Goal: Information Seeking & Learning: Learn about a topic

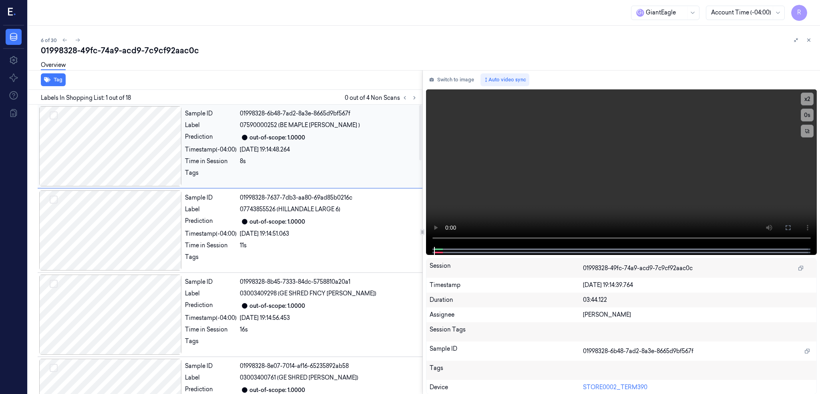
click at [155, 149] on div at bounding box center [110, 146] width 143 height 80
click at [415, 97] on icon at bounding box center [415, 98] width 2 height 3
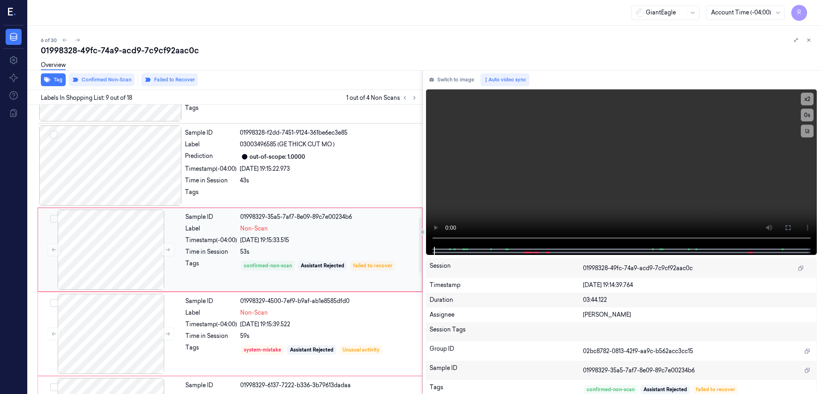
scroll to position [730, 0]
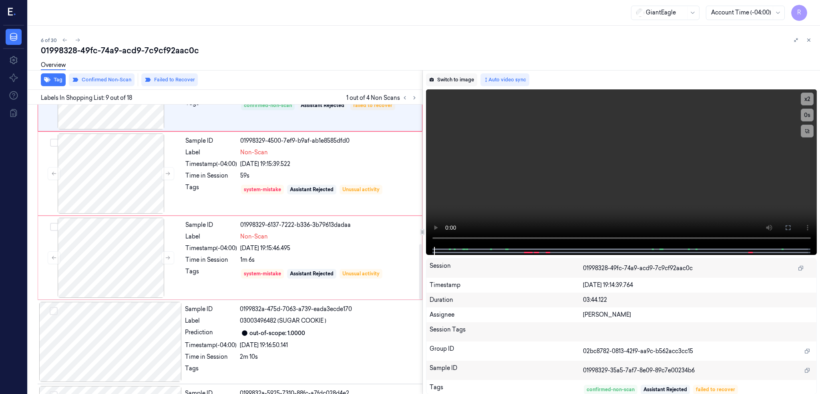
click at [472, 81] on button "Switch to image" at bounding box center [451, 79] width 51 height 13
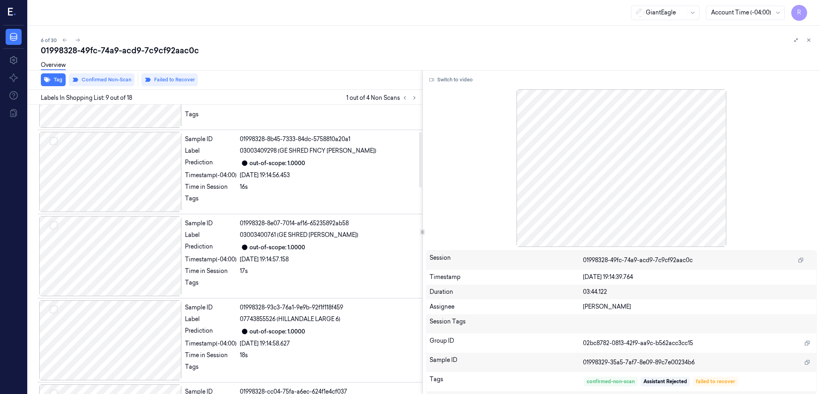
scroll to position [0, 0]
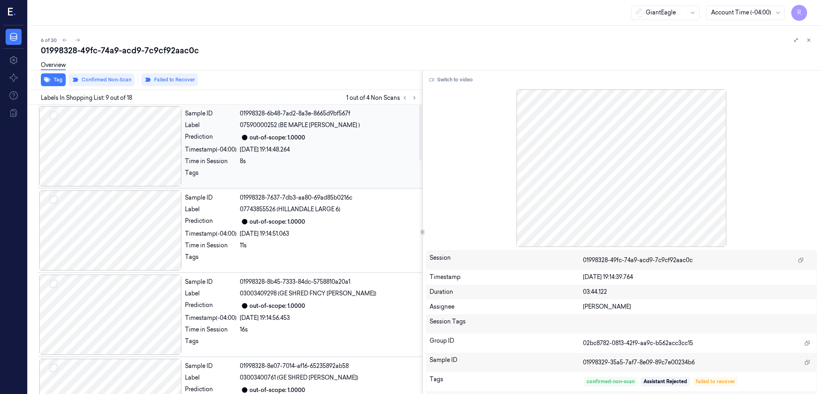
click at [137, 147] on div at bounding box center [110, 146] width 143 height 80
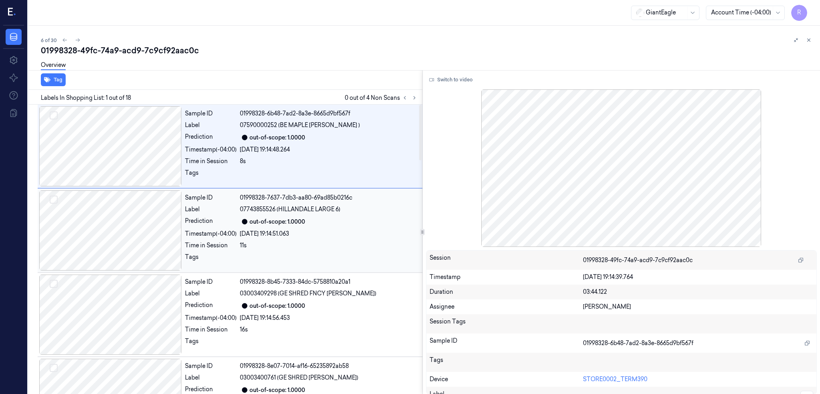
click at [159, 224] on div at bounding box center [110, 230] width 143 height 80
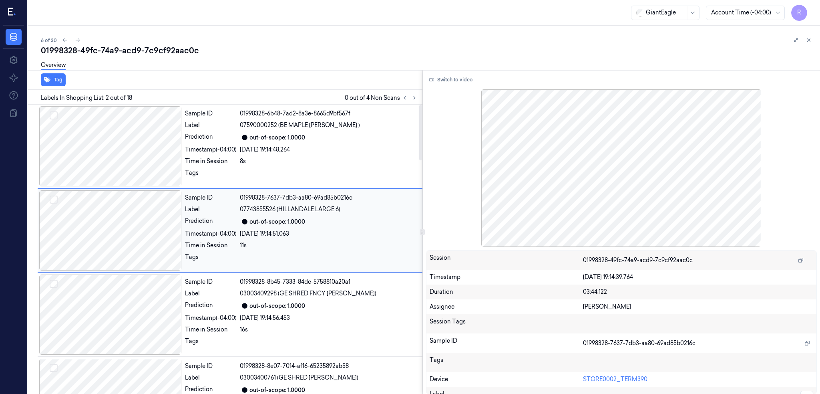
click at [159, 224] on div at bounding box center [110, 230] width 143 height 80
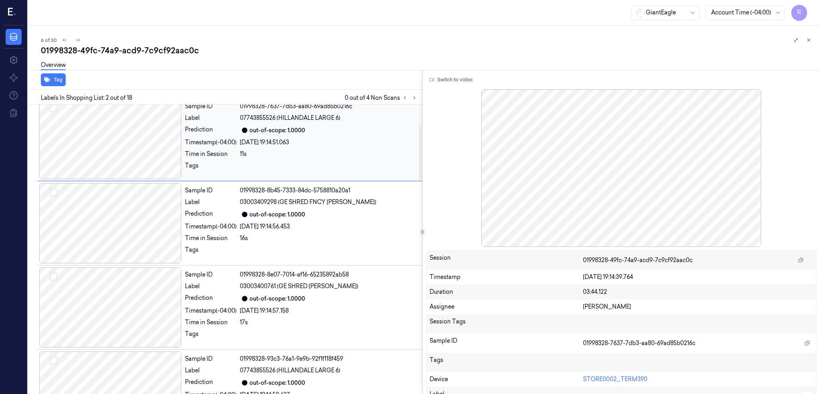
scroll to position [107, 0]
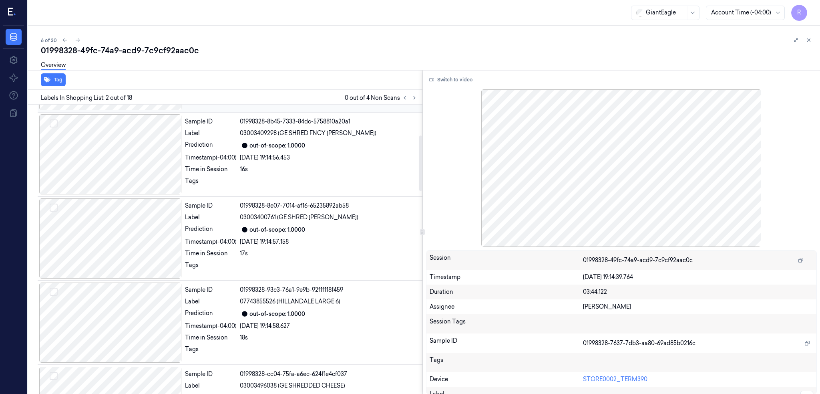
click at [335, 223] on div "Sample ID 01998328-8e07-7014-af16-65235892ab58 Label 03003400761 (GE SHRED SHAR…" at bounding box center [301, 238] width 239 height 80
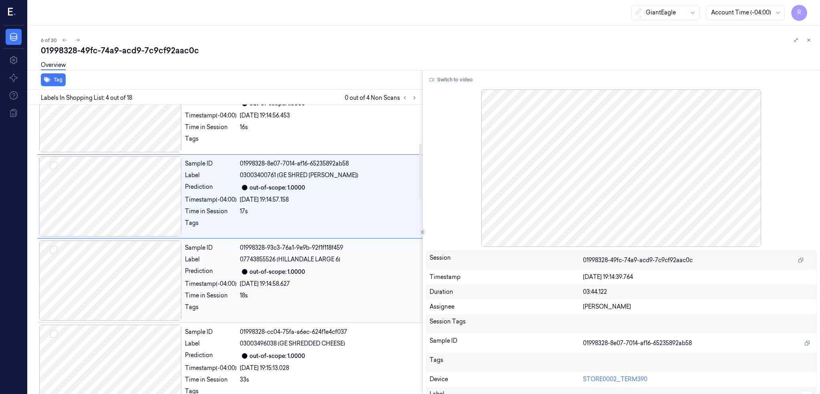
click at [335, 250] on div "01998328-93c3-76a1-9e9b-92f1f118f459" at bounding box center [329, 248] width 178 height 8
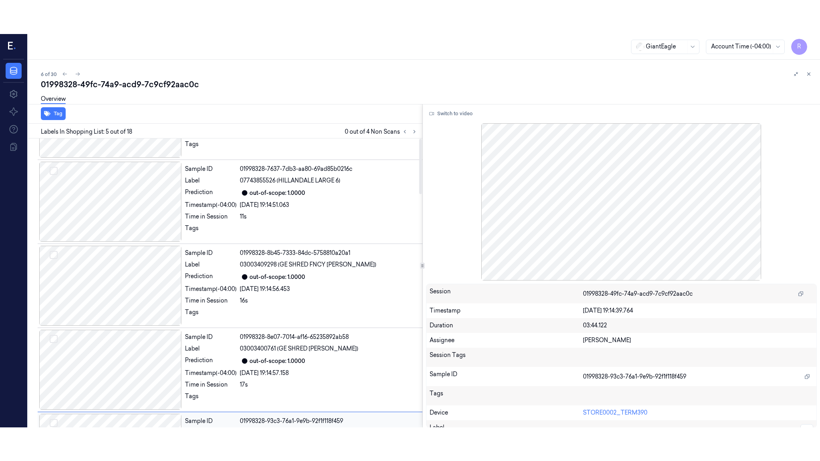
scroll to position [0, 0]
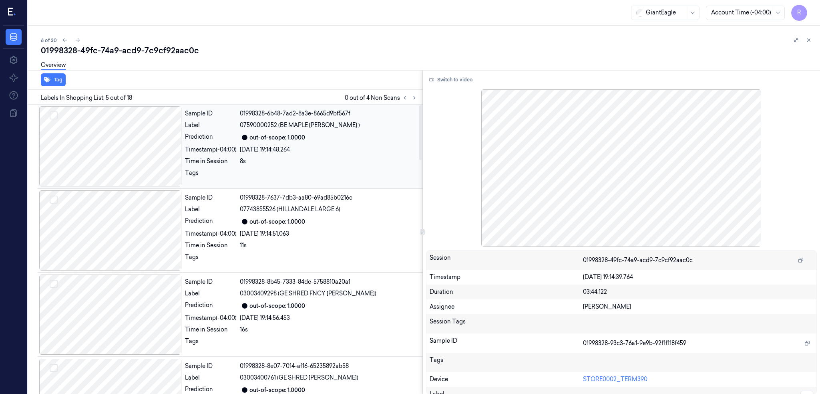
click at [136, 147] on div at bounding box center [110, 146] width 143 height 80
click at [461, 83] on button "Switch to video" at bounding box center [451, 79] width 50 height 13
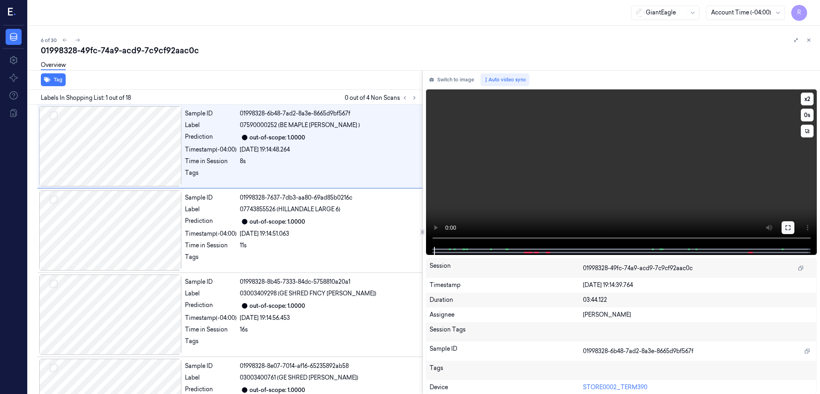
click at [792, 230] on icon at bounding box center [788, 227] width 6 height 6
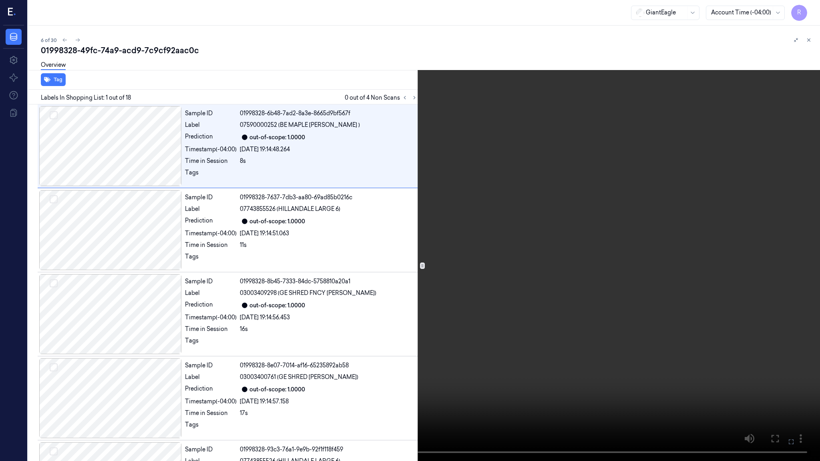
click at [371, 292] on video at bounding box center [410, 230] width 820 height 461
click at [365, 277] on video at bounding box center [410, 230] width 820 height 461
click at [263, 379] on video at bounding box center [410, 230] width 820 height 461
click at [539, 305] on video at bounding box center [410, 230] width 820 height 461
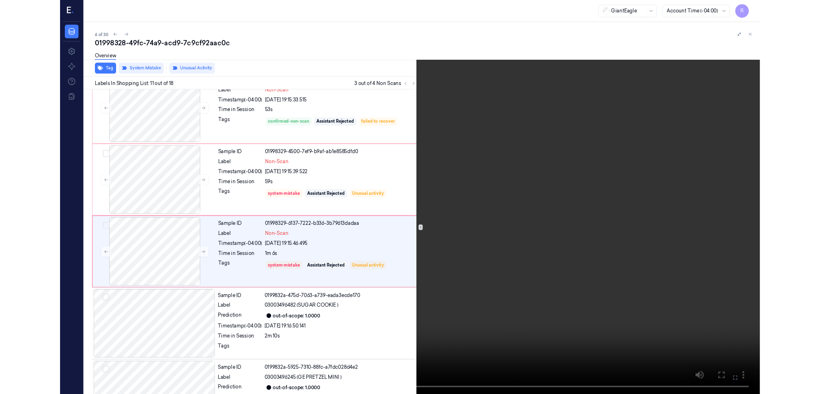
scroll to position [704, 0]
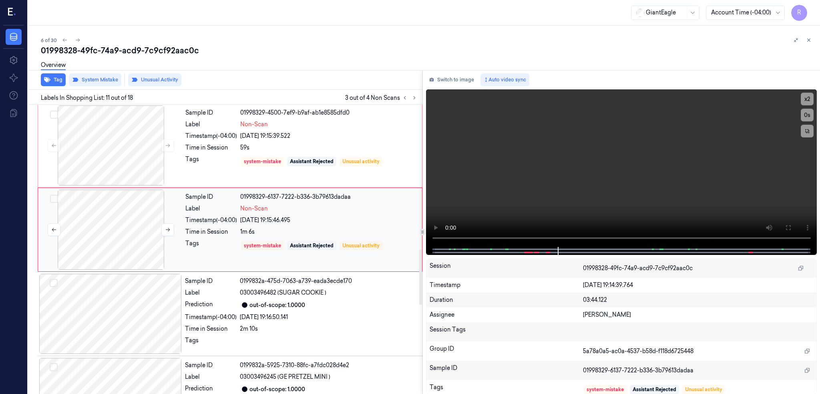
click at [132, 241] on div at bounding box center [111, 229] width 143 height 80
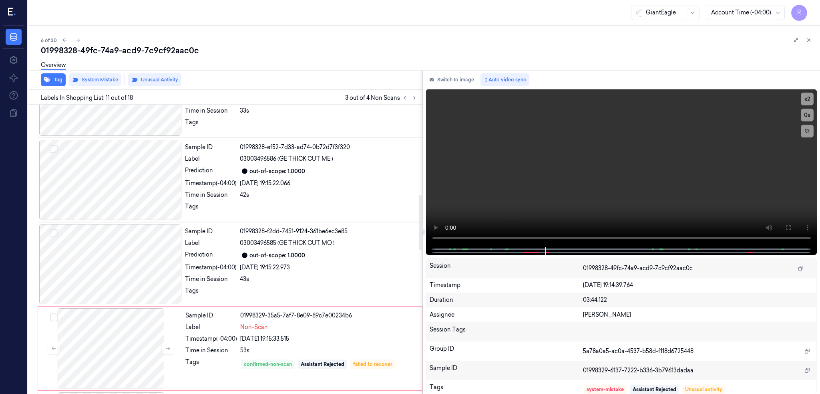
click at [132, 241] on div at bounding box center [110, 264] width 143 height 80
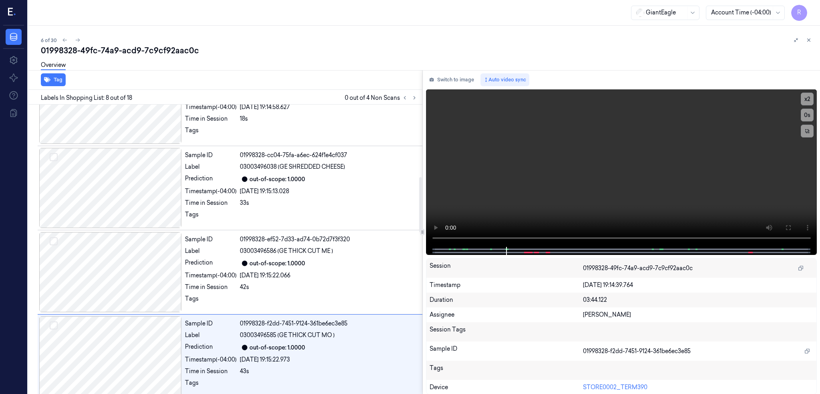
click at [132, 241] on div at bounding box center [110, 272] width 143 height 80
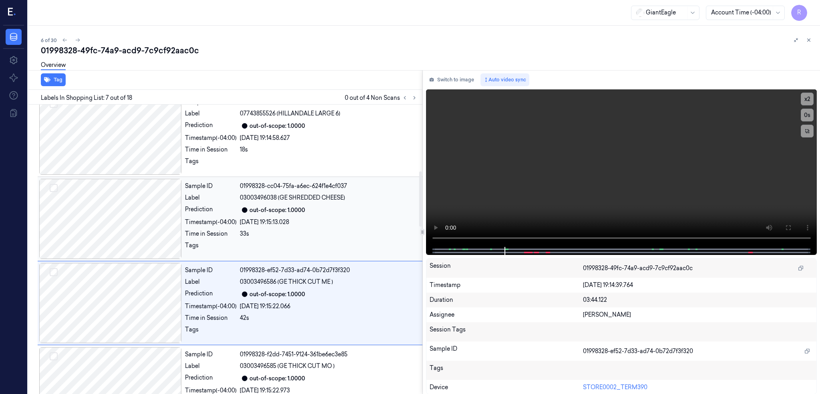
click at [117, 218] on div at bounding box center [110, 219] width 143 height 80
click at [123, 224] on div at bounding box center [110, 219] width 143 height 80
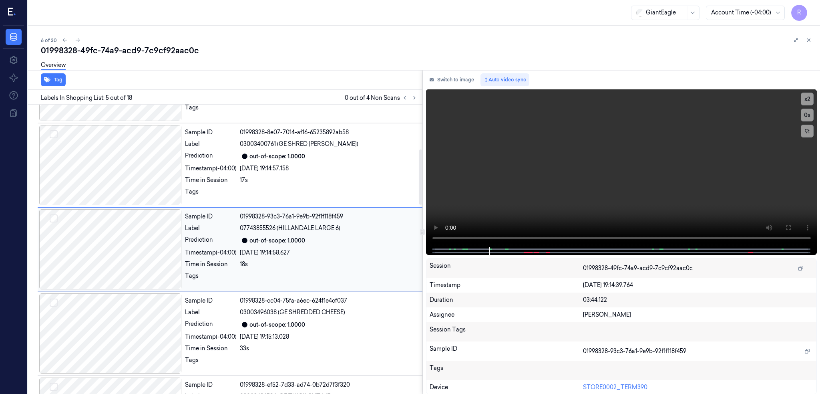
scroll to position [233, 0]
click at [123, 224] on div at bounding box center [110, 250] width 143 height 80
click at [456, 78] on button "Switch to image" at bounding box center [451, 79] width 51 height 13
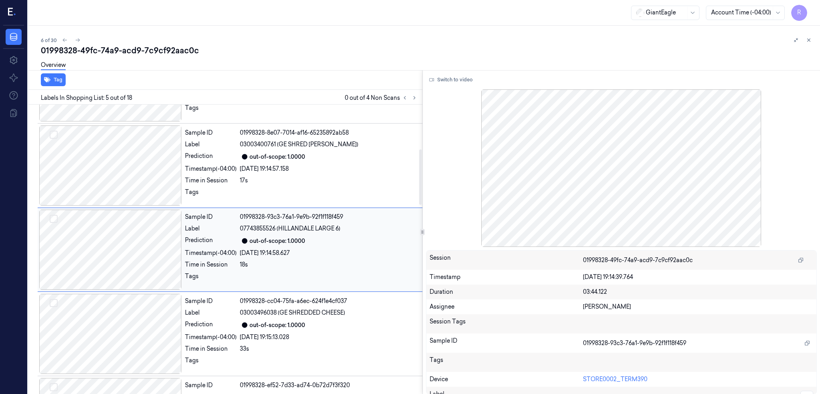
click at [140, 238] on div at bounding box center [110, 250] width 143 height 80
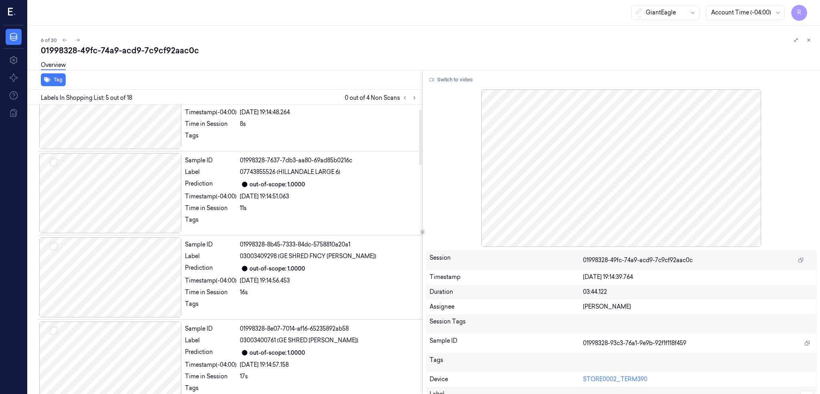
scroll to position [20, 0]
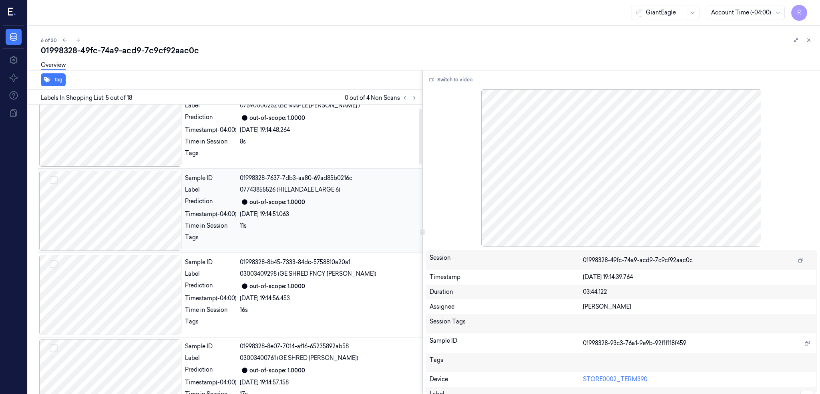
click at [146, 227] on div at bounding box center [110, 211] width 143 height 80
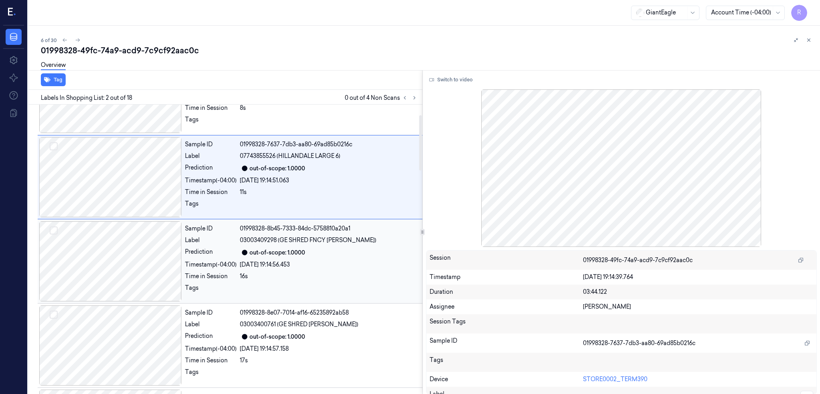
click at [138, 237] on div at bounding box center [110, 261] width 143 height 80
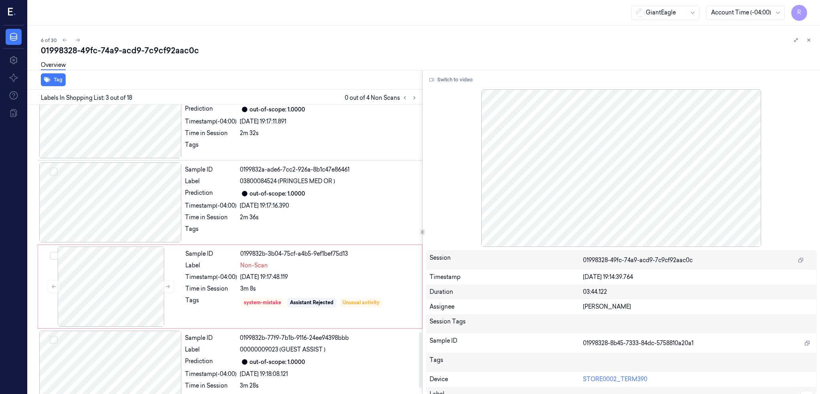
scroll to position [1228, 0]
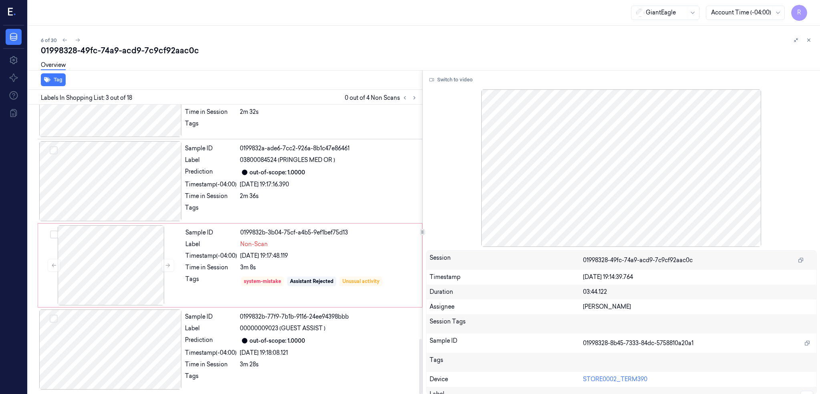
drag, startPoint x: 435, startPoint y: 171, endPoint x: 452, endPoint y: 364, distance: 193.5
click at [422, 364] on div at bounding box center [420, 366] width 3 height 55
click at [109, 270] on div at bounding box center [111, 265] width 143 height 80
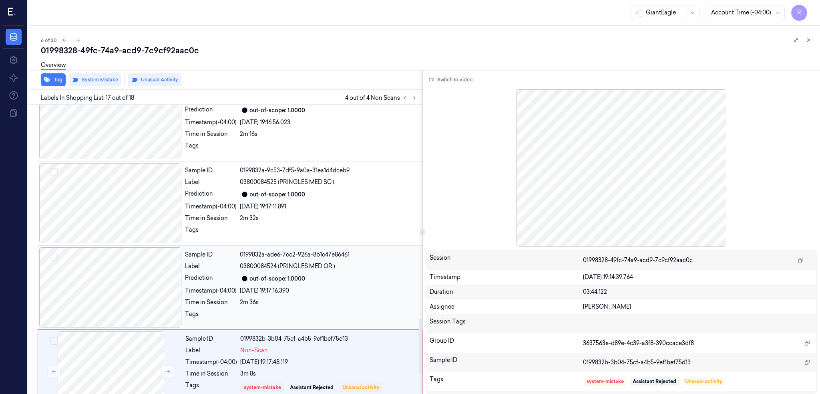
click at [149, 257] on div at bounding box center [110, 287] width 143 height 80
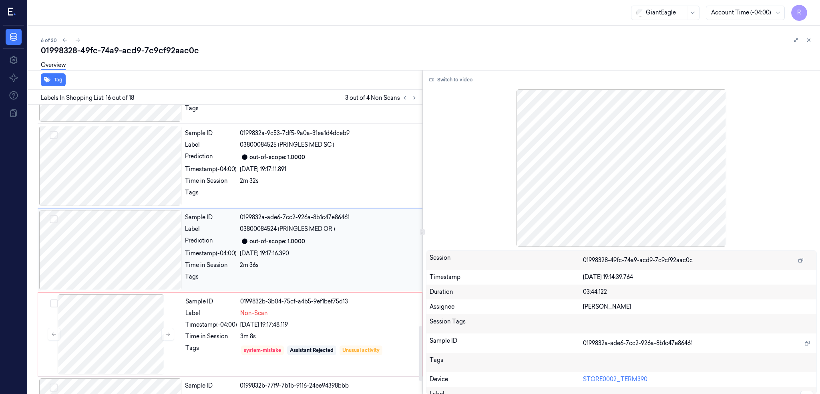
scroll to position [1159, 0]
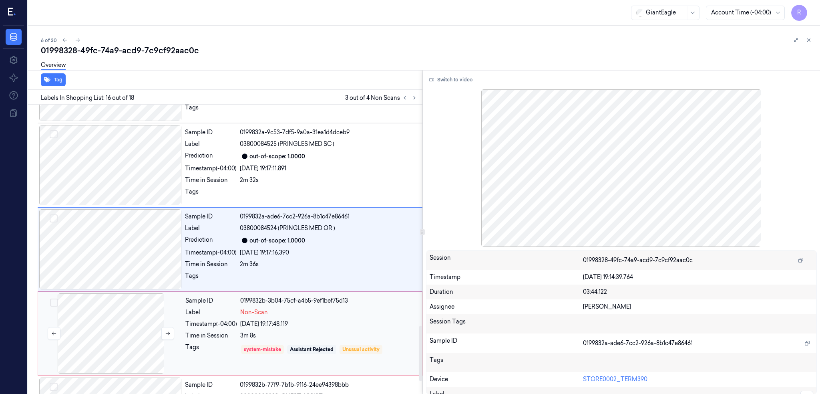
click at [145, 320] on div at bounding box center [111, 333] width 143 height 80
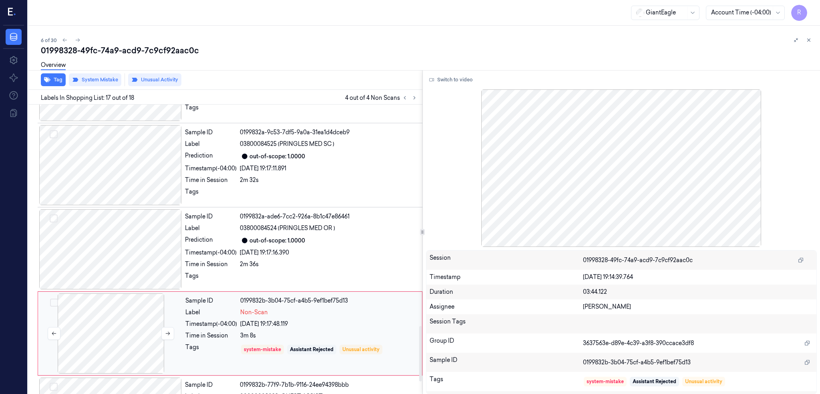
scroll to position [1228, 0]
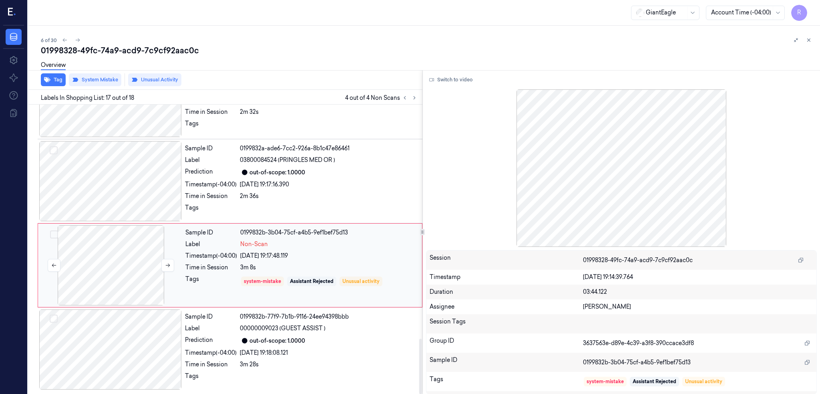
click at [130, 253] on div at bounding box center [111, 265] width 143 height 80
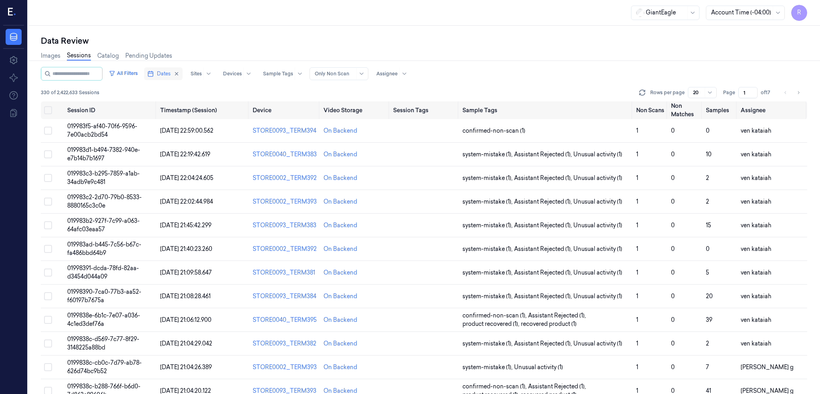
click at [167, 73] on span "Dates" at bounding box center [164, 73] width 14 height 7
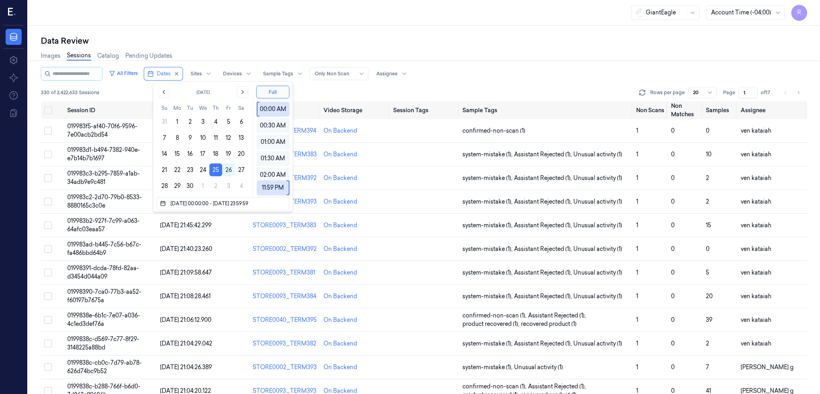
click at [309, 47] on div "Images Sessions Catalog Pending Updates" at bounding box center [424, 56] width 767 height 20
